Goal: Use online tool/utility: Utilize a website feature to perform a specific function

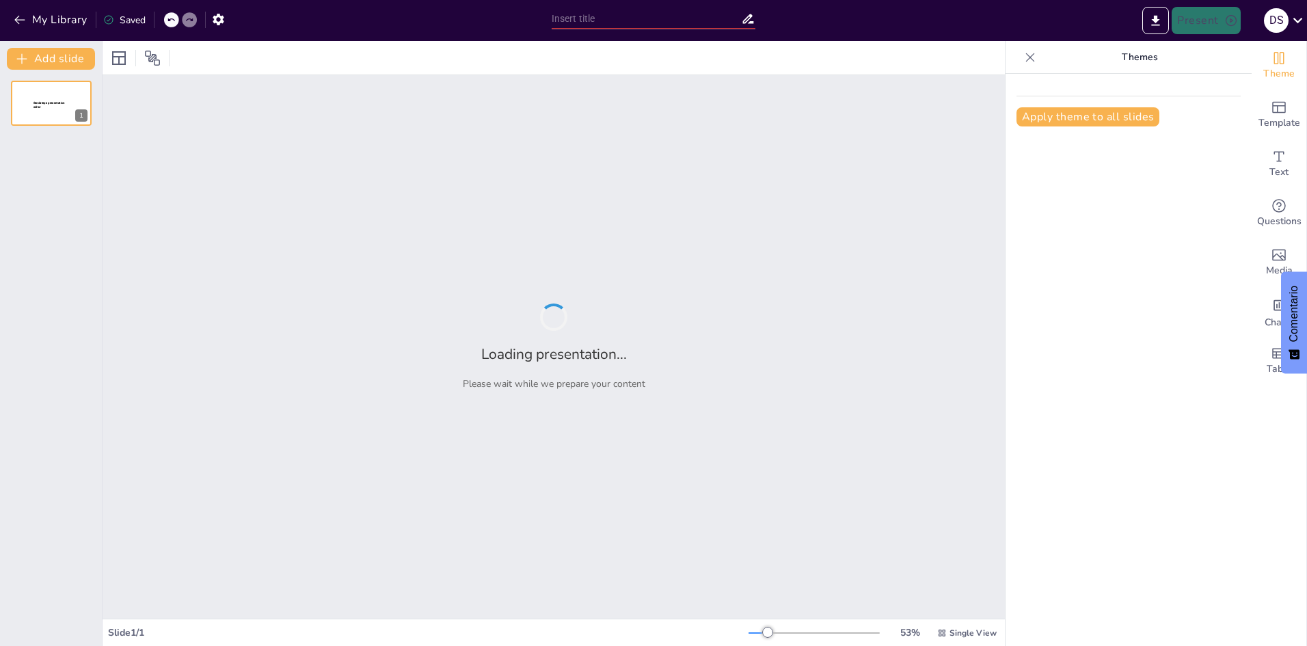
type input "Imported ppt estándar.pptx"
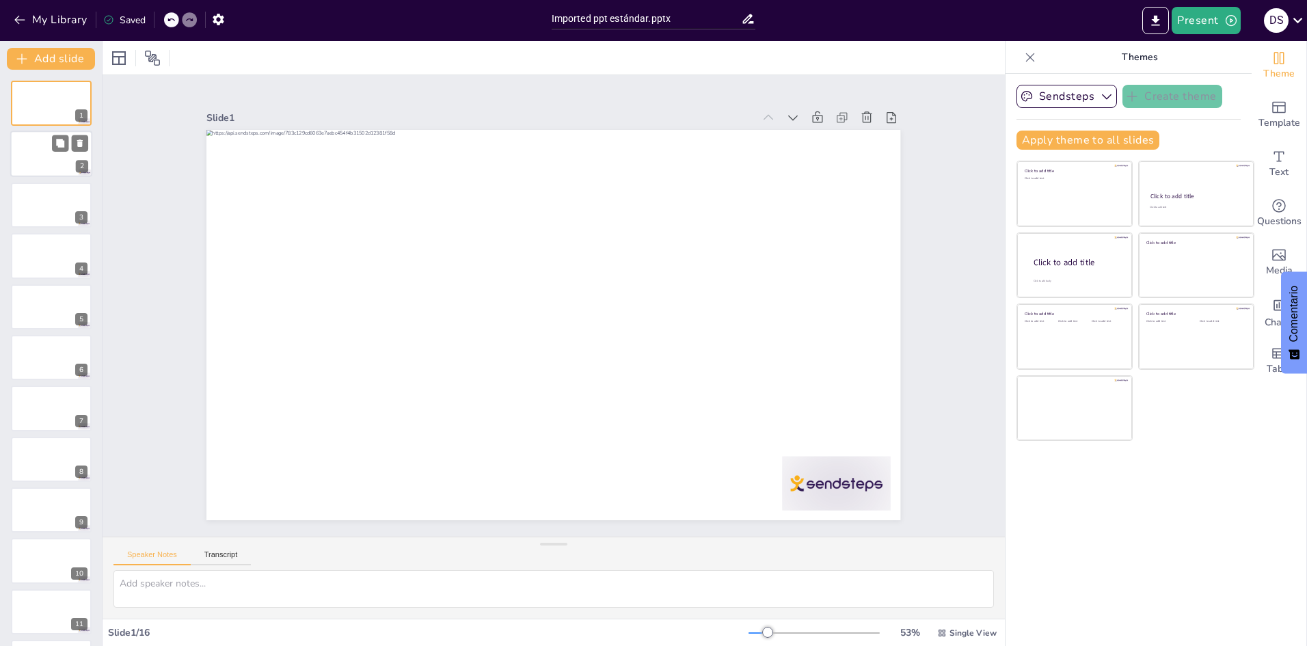
click at [42, 160] on div at bounding box center [51, 154] width 82 height 46
click at [48, 403] on div at bounding box center [51, 408] width 82 height 46
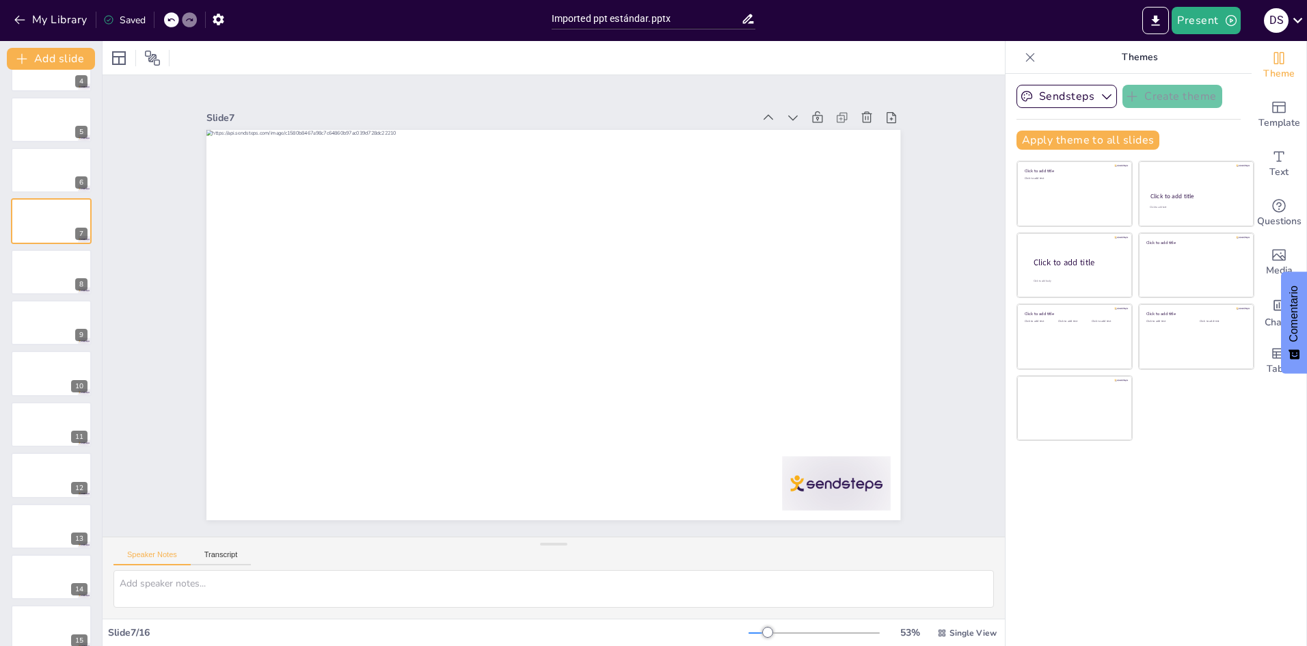
scroll to position [254, 0]
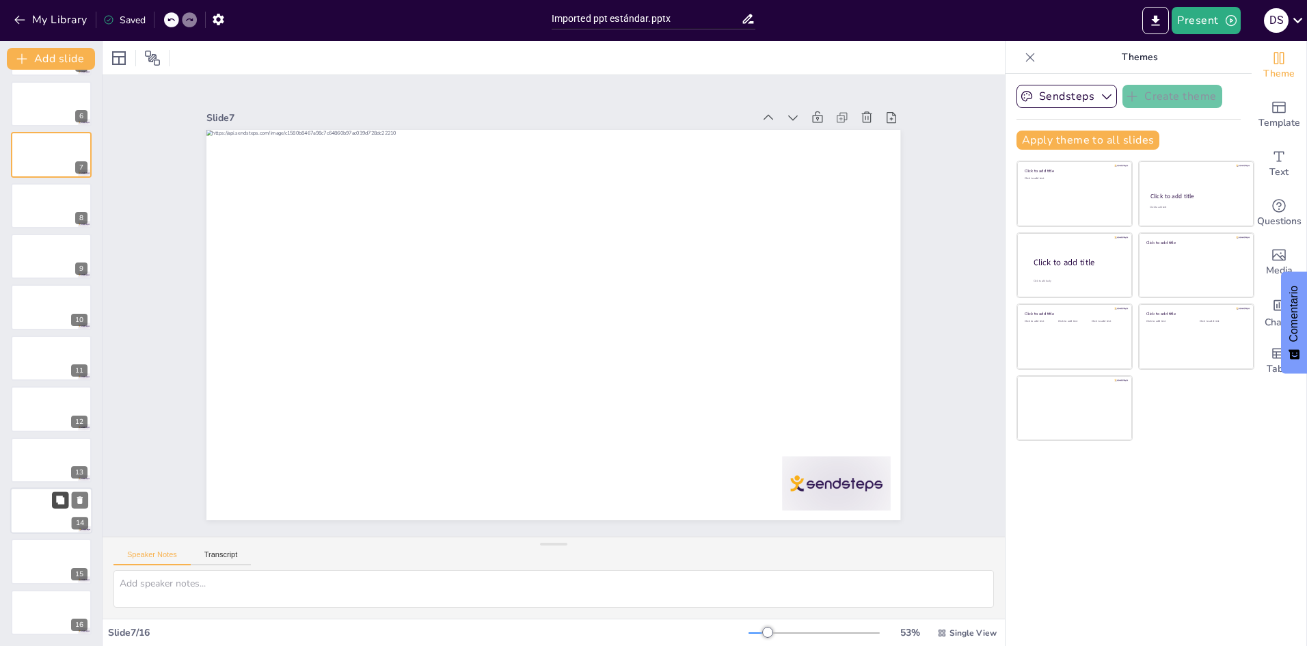
click at [57, 502] on icon at bounding box center [60, 499] width 8 height 8
click at [83, 498] on icon at bounding box center [80, 500] width 10 height 10
click at [1102, 98] on icon "button" at bounding box center [1107, 96] width 10 height 5
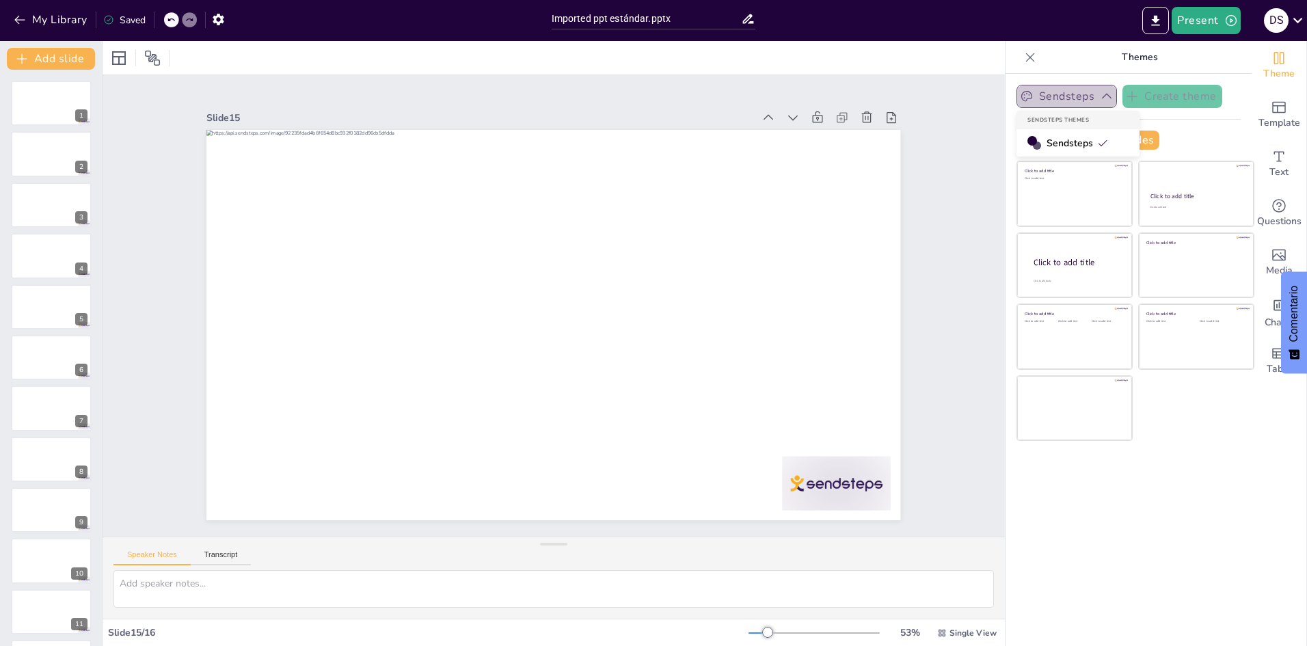
click at [1100, 98] on icon "button" at bounding box center [1107, 97] width 14 height 14
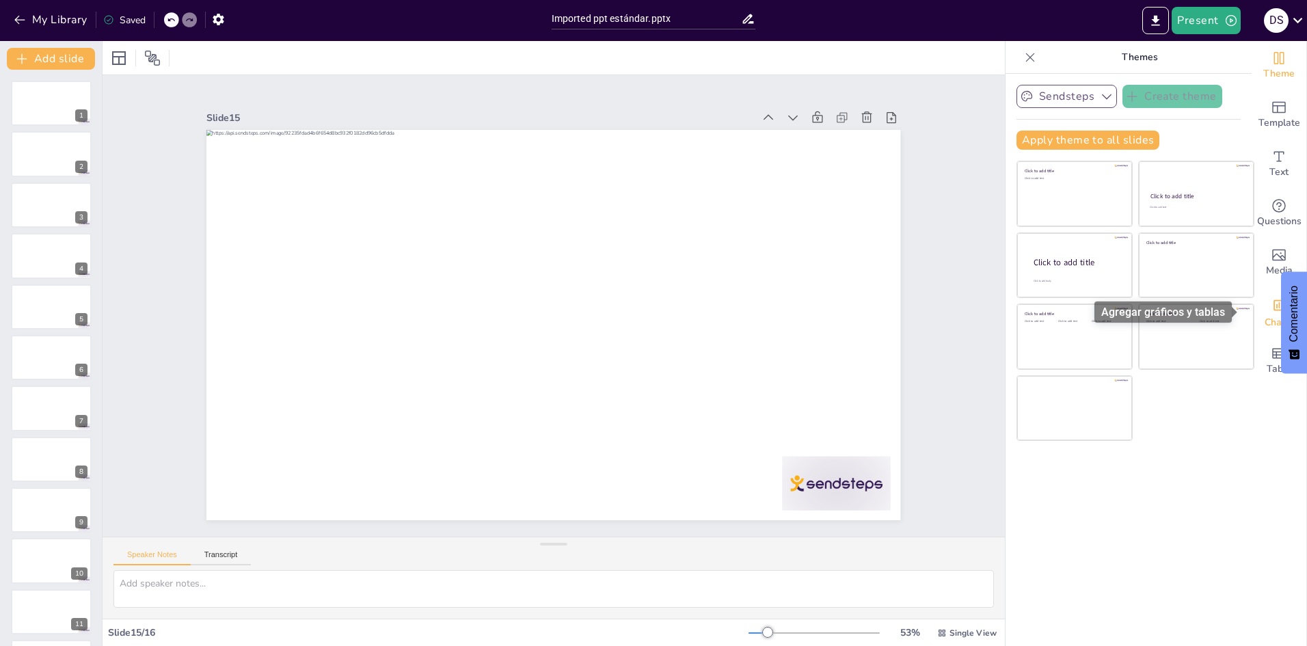
click at [1272, 312] on icon "Add charts and graphs" at bounding box center [1279, 305] width 14 height 14
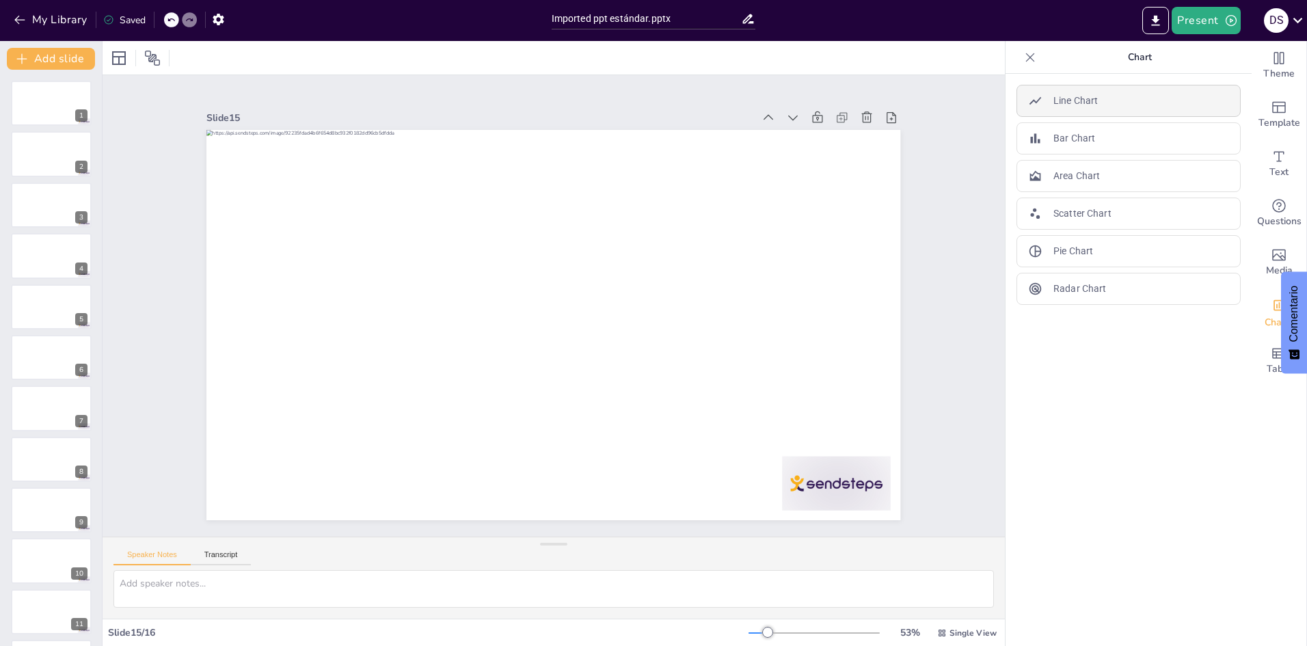
click at [1076, 103] on p "Line Chart" at bounding box center [1075, 101] width 44 height 14
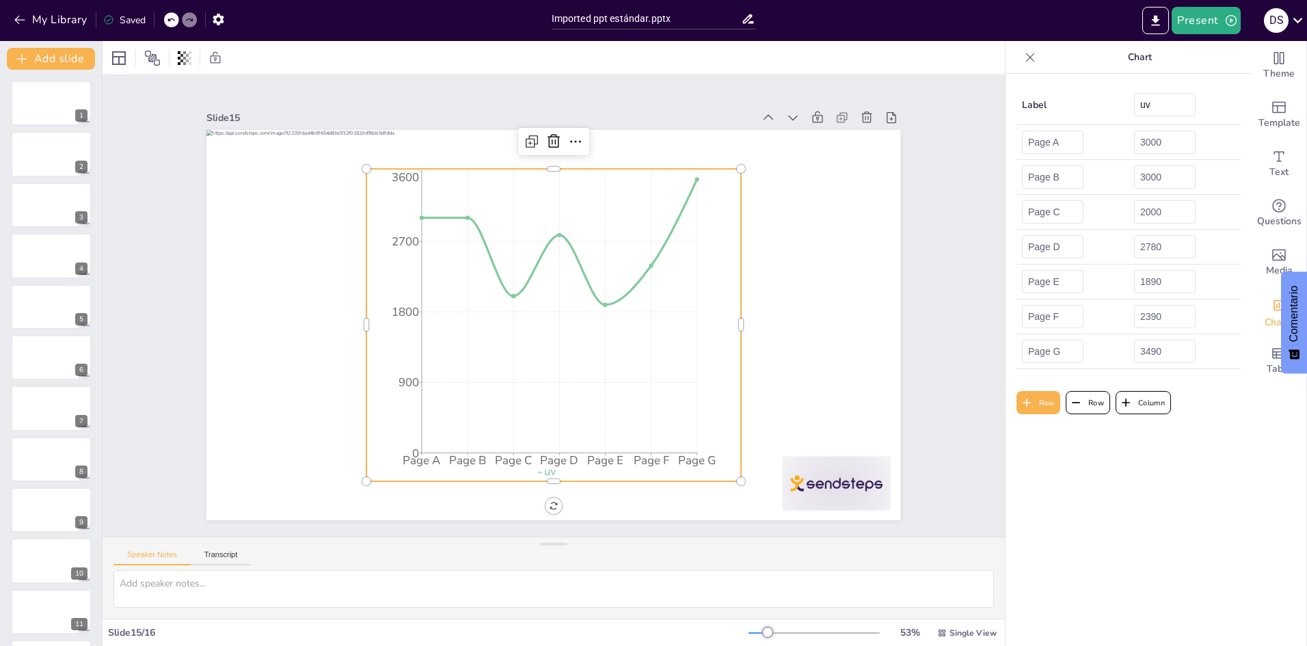
click at [729, 210] on icon "Page A Page B Page C Page D Page E Page F Page G 0 900 1800 2700 3600" at bounding box center [536, 298] width 437 height 469
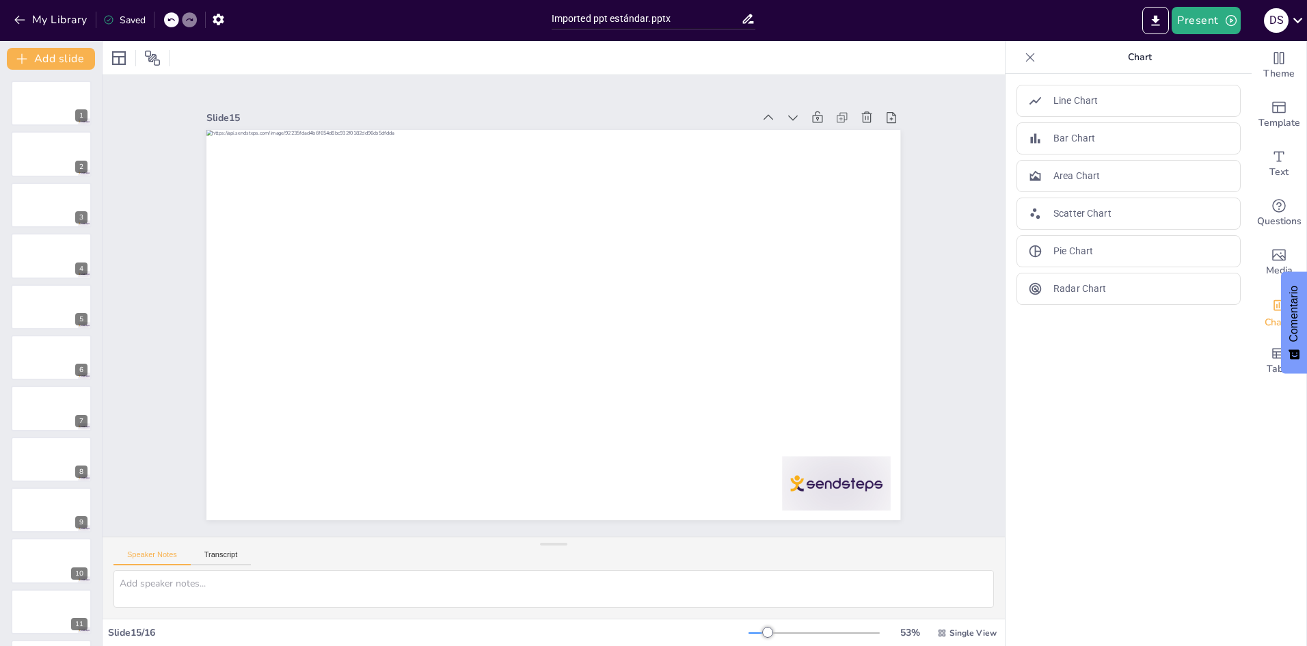
click at [843, 197] on div "Slide 1 Slide 2 Slide 3 Slide 4 Slide 5 Slide 6 Slide 7 Slide 8 Slide 9 Slide 1…" at bounding box center [554, 306] width 580 height 843
click at [1205, 22] on button "Present" at bounding box center [1205, 20] width 68 height 27
click at [1227, 49] on font "Presentación de vista previa" at bounding box center [1242, 51] width 116 height 10
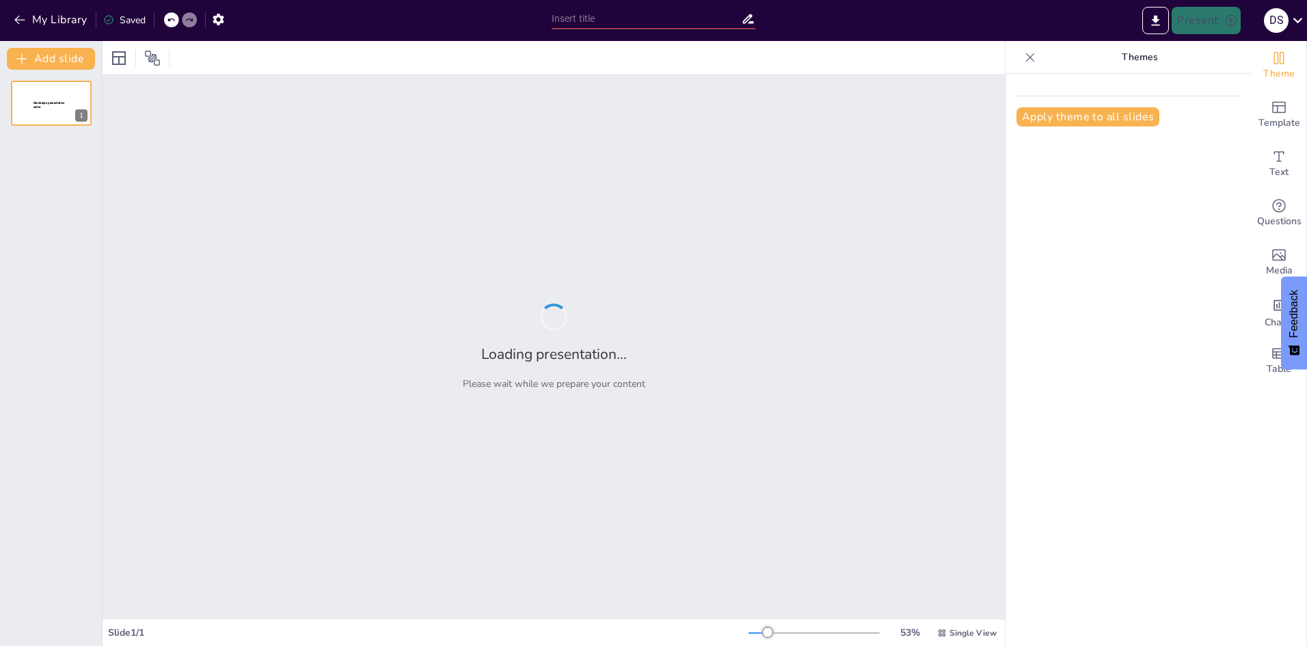
type input "New Sendsteps"
